Goal: Check status: Check status

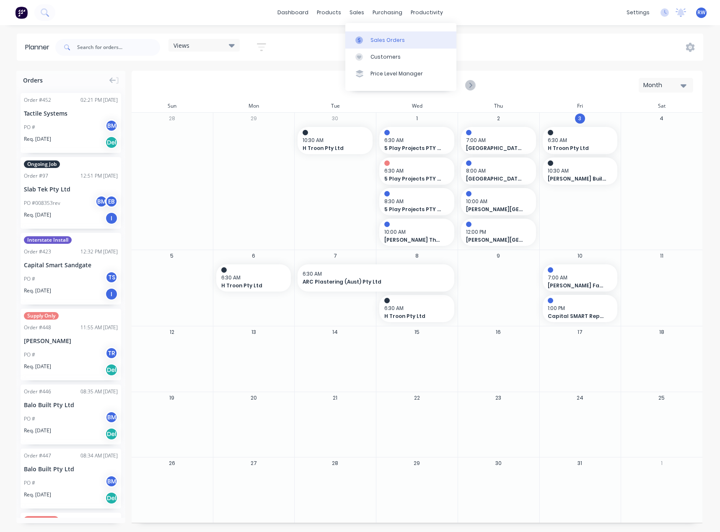
click at [364, 38] on div at bounding box center [361, 40] width 13 height 8
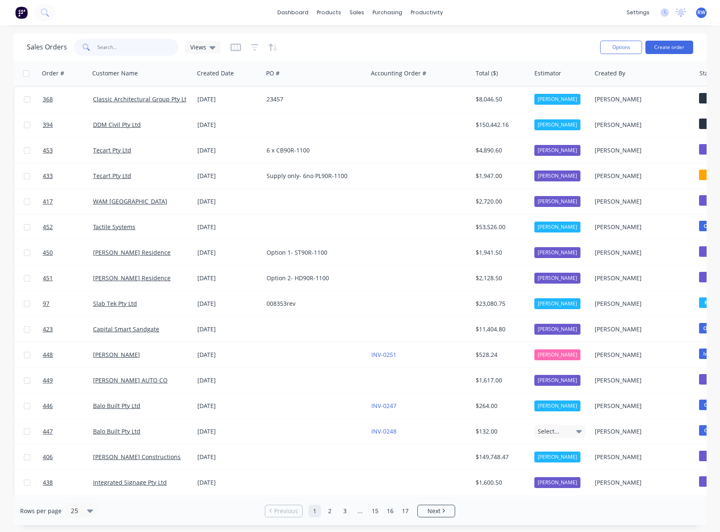
click at [103, 50] on input "text" at bounding box center [138, 47] width 82 height 17
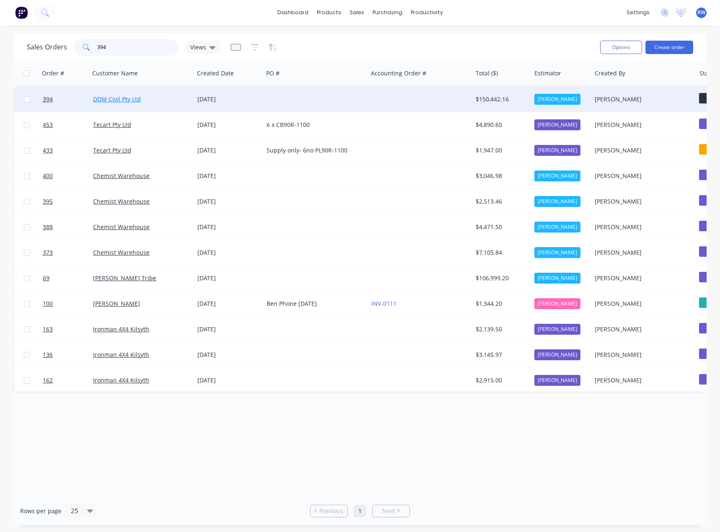
type input "394"
click at [109, 97] on link "DDM Civil Pty Ltd" at bounding box center [117, 99] width 48 height 8
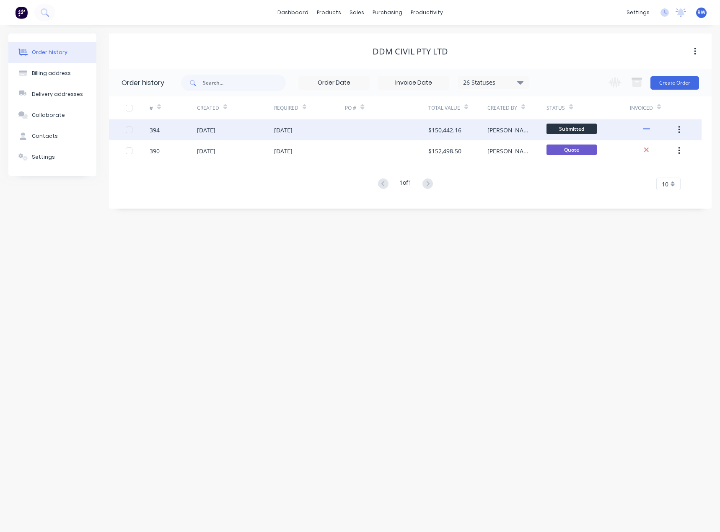
click at [209, 128] on div "[DATE]" at bounding box center [206, 130] width 18 height 9
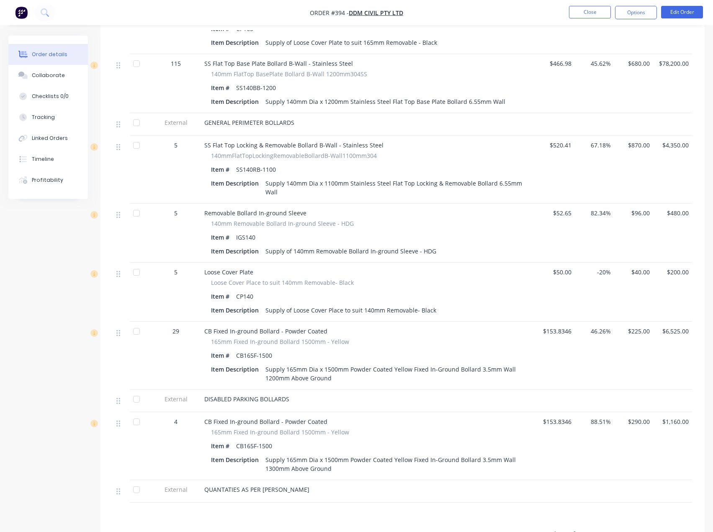
scroll to position [922, 0]
